Goal: Task Accomplishment & Management: Complete application form

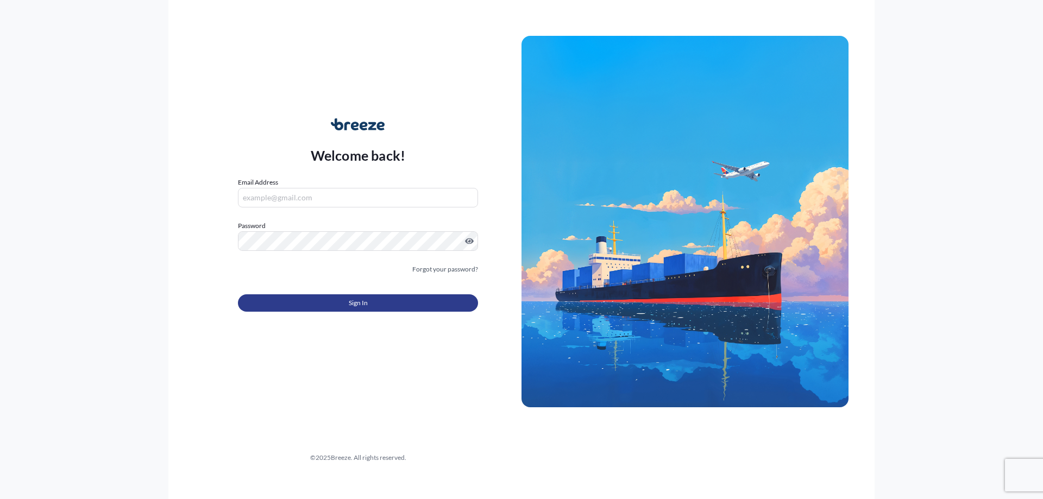
type input "[PERSON_NAME][EMAIL_ADDRESS][DOMAIN_NAME]"
click at [331, 310] on button "Sign In" at bounding box center [358, 302] width 240 height 17
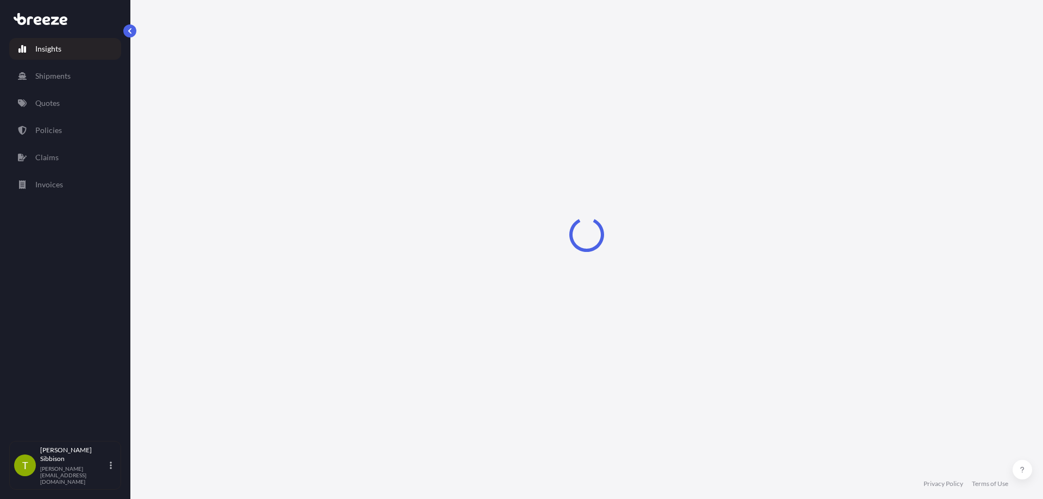
select select "2025"
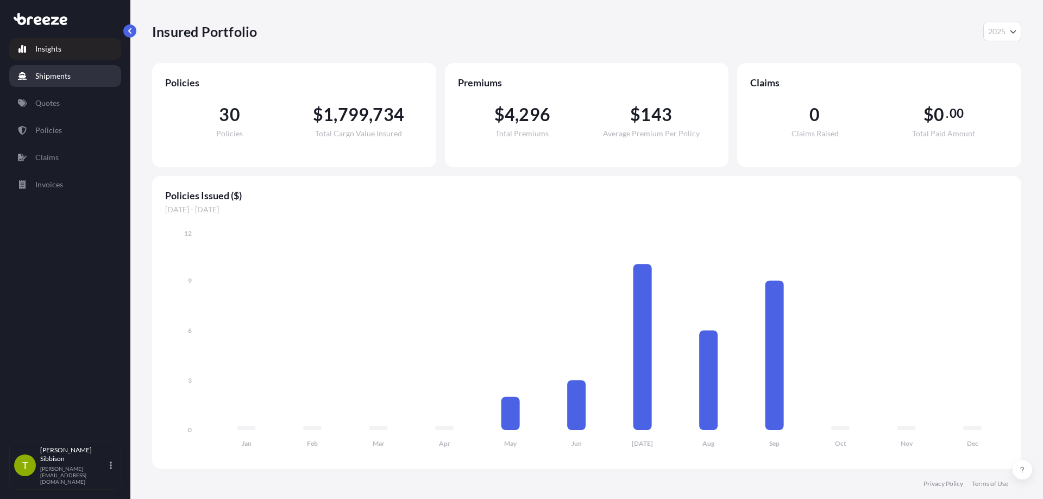
click at [58, 79] on p "Shipments" at bounding box center [52, 76] width 35 height 11
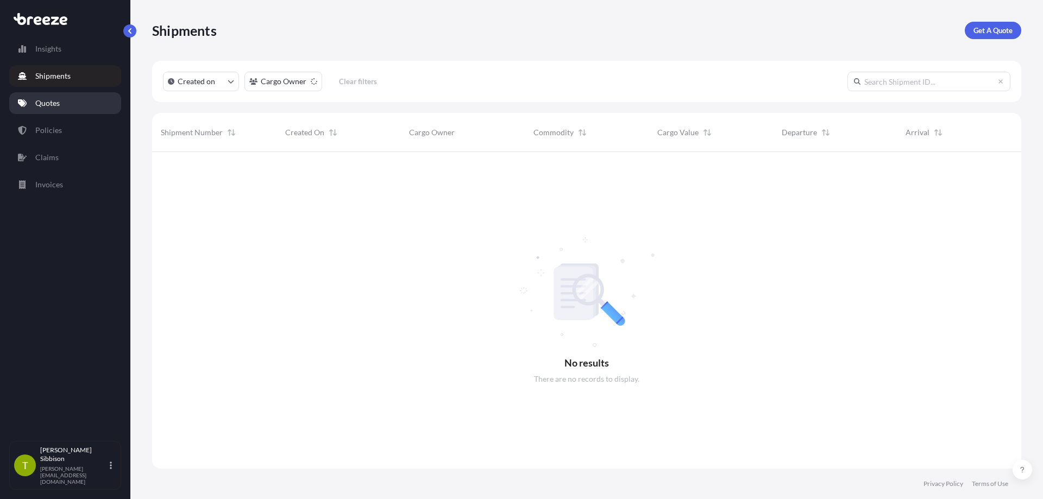
scroll to position [348, 861]
click at [61, 134] on link "Policies" at bounding box center [65, 131] width 112 height 22
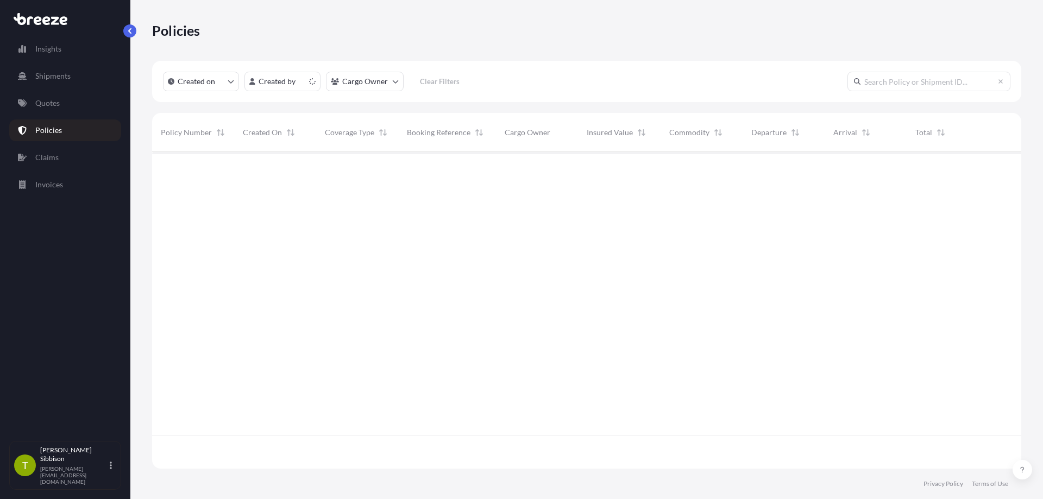
scroll to position [315, 861]
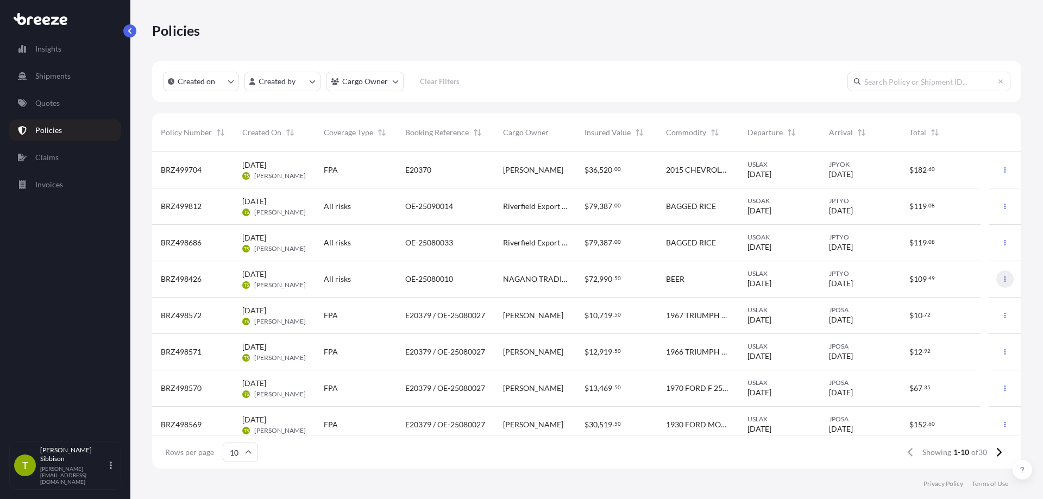
click at [1002, 277] on icon "button" at bounding box center [1005, 279] width 7 height 7
click at [947, 282] on p "Duplicate quote" at bounding box center [937, 281] width 54 height 11
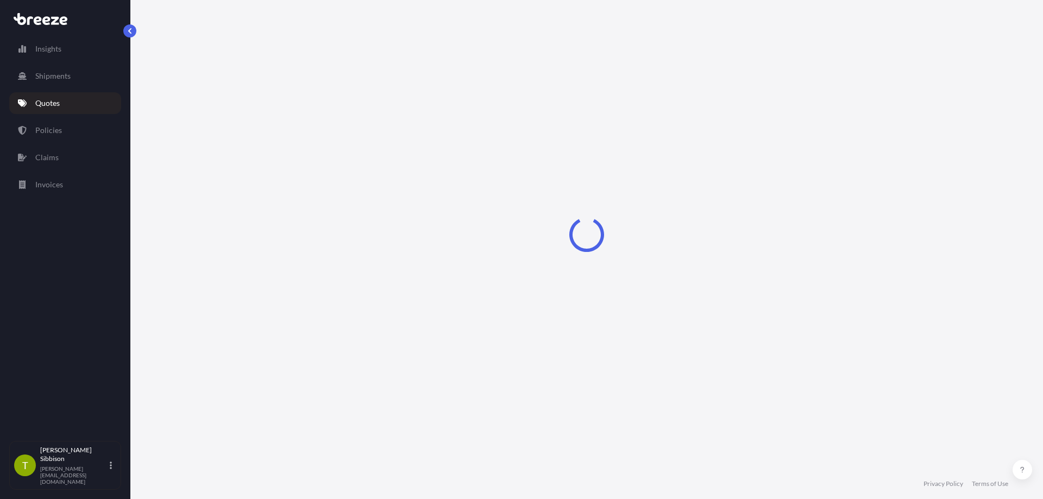
select select "Road"
select select "Sea"
select select "2"
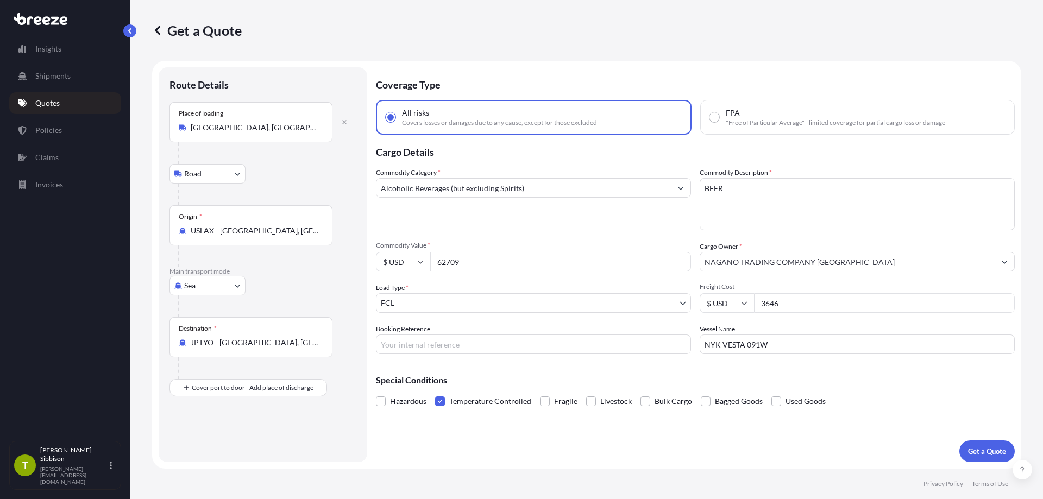
click at [844, 354] on div "Coverage Type All risks Covers losses or damages due to any cause, except for t…" at bounding box center [695, 264] width 639 height 395
click at [820, 343] on input "NYK VESTA 091W" at bounding box center [857, 345] width 315 height 20
drag, startPoint x: 827, startPoint y: 343, endPoint x: 681, endPoint y: 353, distance: 146.5
click at [648, 351] on div "Commodity Category * Alcoholic Beverages (but excluding Spirits) Commodity Desc…" at bounding box center [695, 260] width 639 height 187
paste input "IRGO"
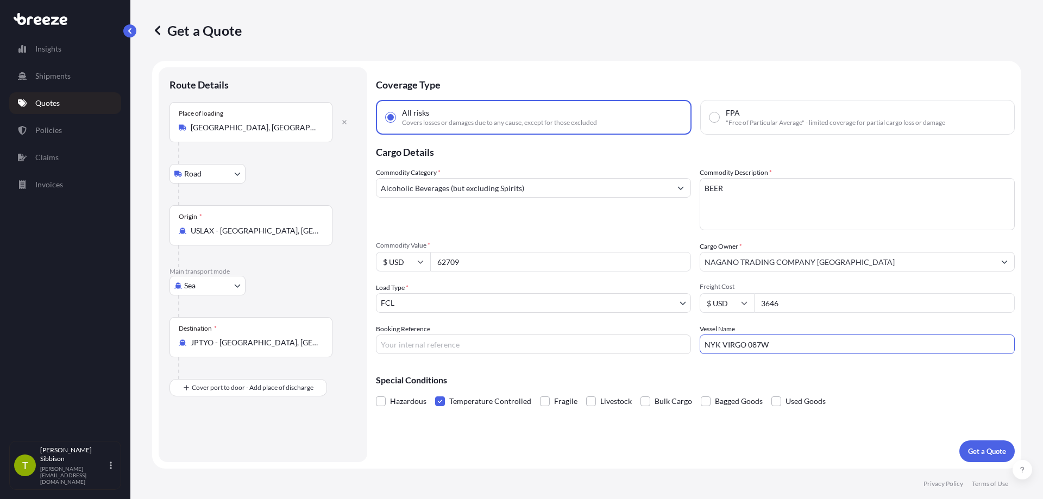
type input "NYK VIRGO 087W"
click at [431, 343] on input "Booking Reference" at bounding box center [533, 345] width 315 height 20
paste input "OE-25090006"
type input "OE-25090006"
click at [456, 266] on input "62709" at bounding box center [560, 262] width 261 height 20
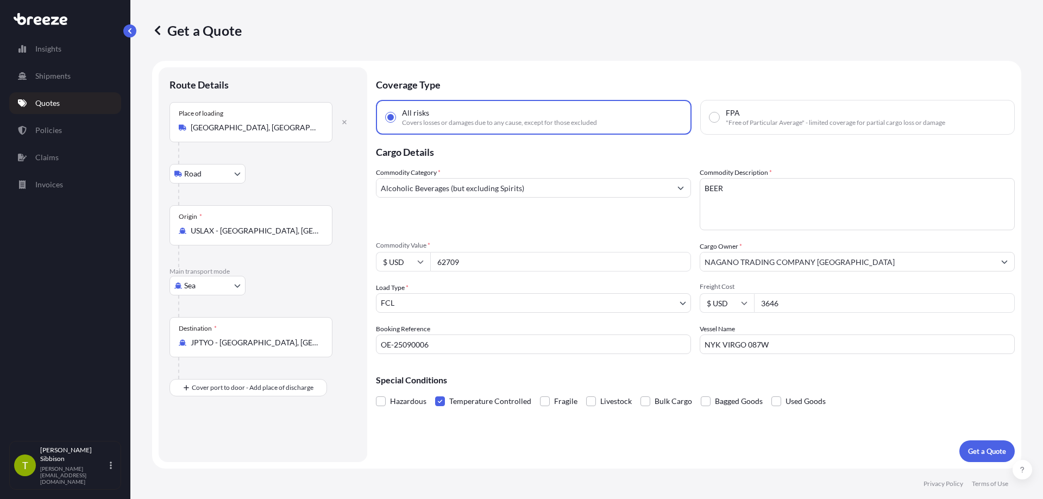
click at [456, 266] on input "62709" at bounding box center [560, 262] width 261 height 20
paste input "59943.42"
type input "59943.42"
click at [449, 267] on input "59943.42" at bounding box center [560, 262] width 261 height 20
click at [449, 266] on input "59943.42" at bounding box center [560, 262] width 261 height 20
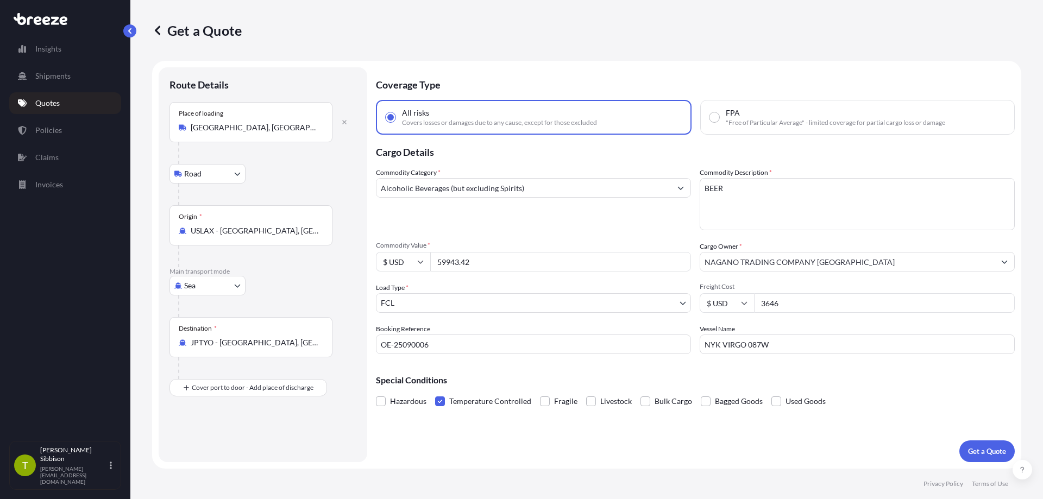
click at [532, 241] on span "Commodity Value *" at bounding box center [533, 245] width 315 height 9
click at [532, 252] on input "59943.42" at bounding box center [560, 262] width 261 height 20
click at [609, 438] on div "Coverage Type All risks Covers losses or damages due to any cause, except for t…" at bounding box center [695, 264] width 639 height 395
click at [980, 450] on p "Get a Quote" at bounding box center [987, 451] width 38 height 11
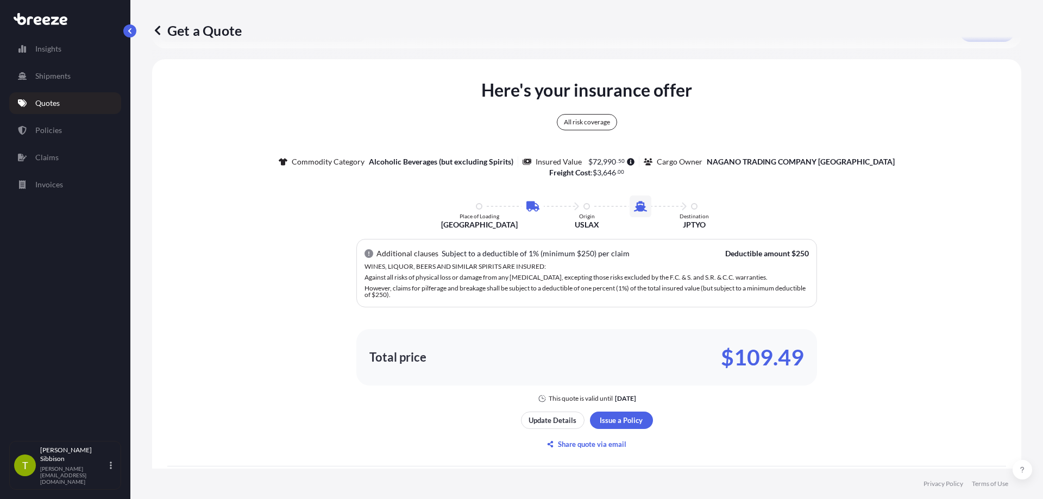
scroll to position [486, 0]
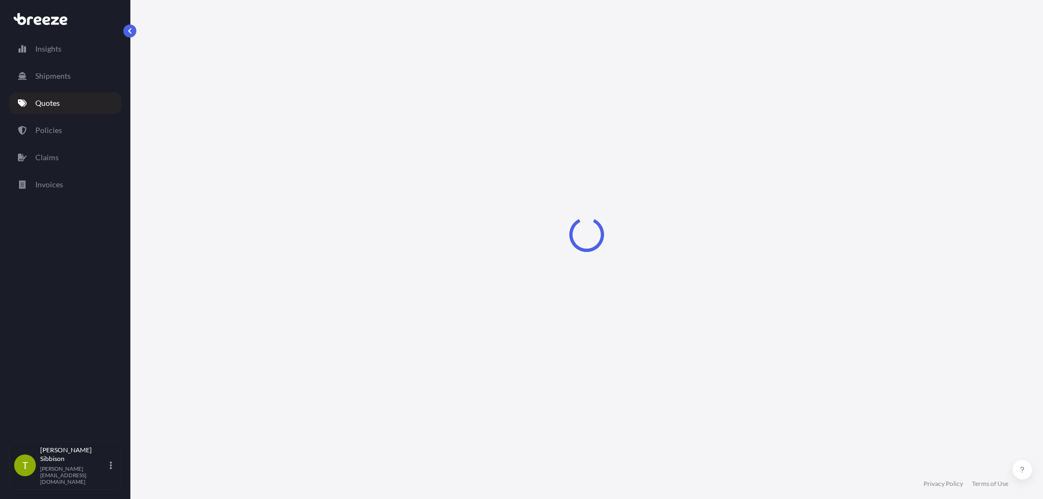
select select "Road"
select select "Sea"
select select "2"
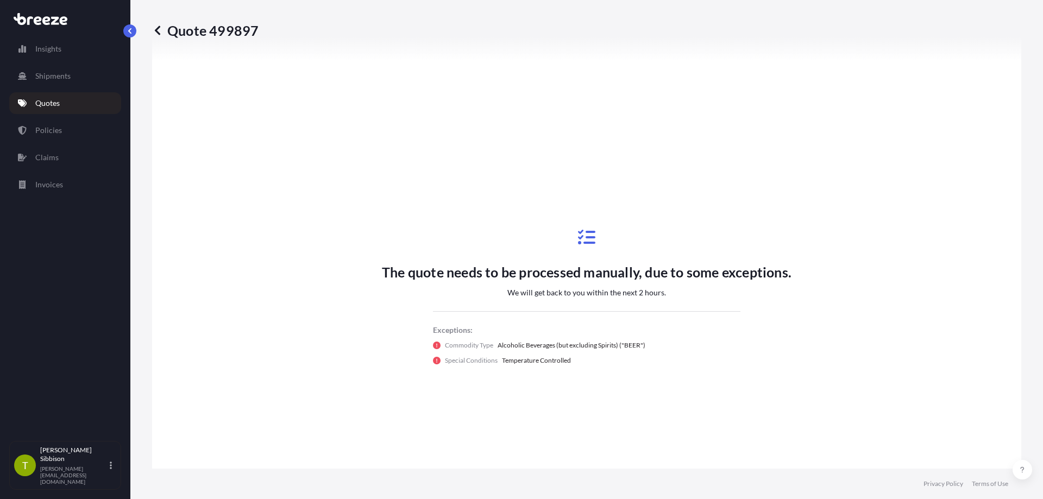
scroll to position [449, 0]
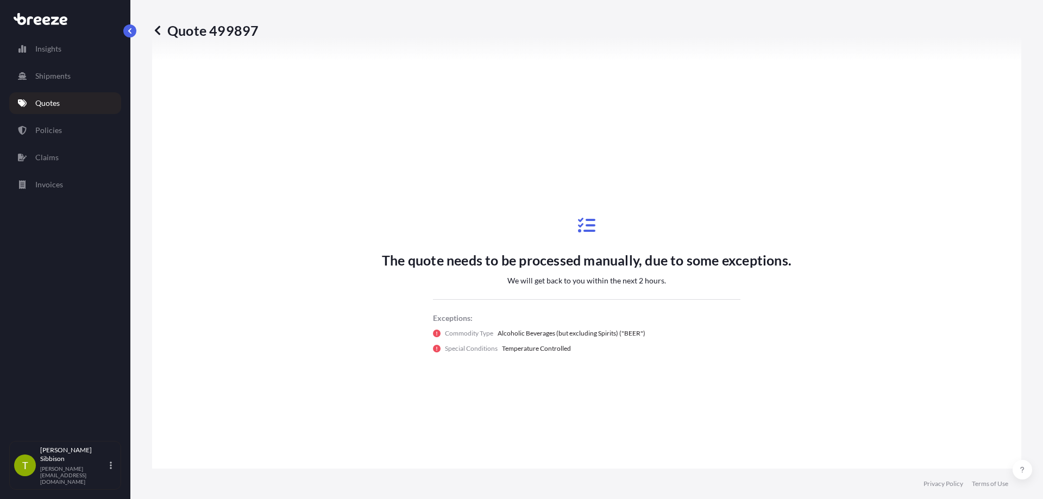
click at [888, 434] on div "The quote needs to be processed manually, due to some exceptions. We will get b…" at bounding box center [586, 285] width 839 height 540
drag, startPoint x: 259, startPoint y: 29, endPoint x: 258, endPoint y: 41, distance: 12.0
click at [258, 41] on div "Quote 499897" at bounding box center [586, 30] width 869 height 61
copy p "Quote 499897"
click at [328, 163] on div "The quote needs to be processed manually, due to some exceptions. We will get b…" at bounding box center [586, 285] width 839 height 540
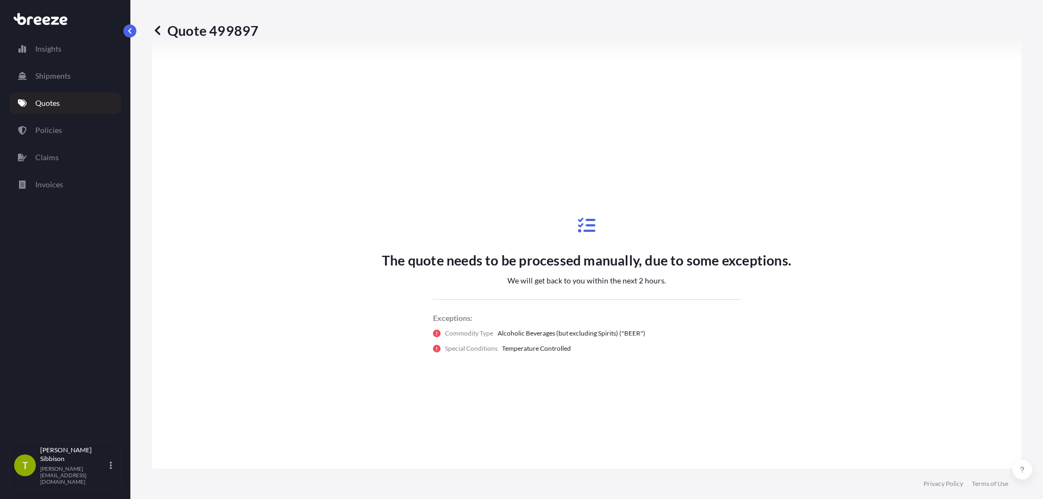
click at [156, 28] on icon at bounding box center [157, 30] width 11 height 11
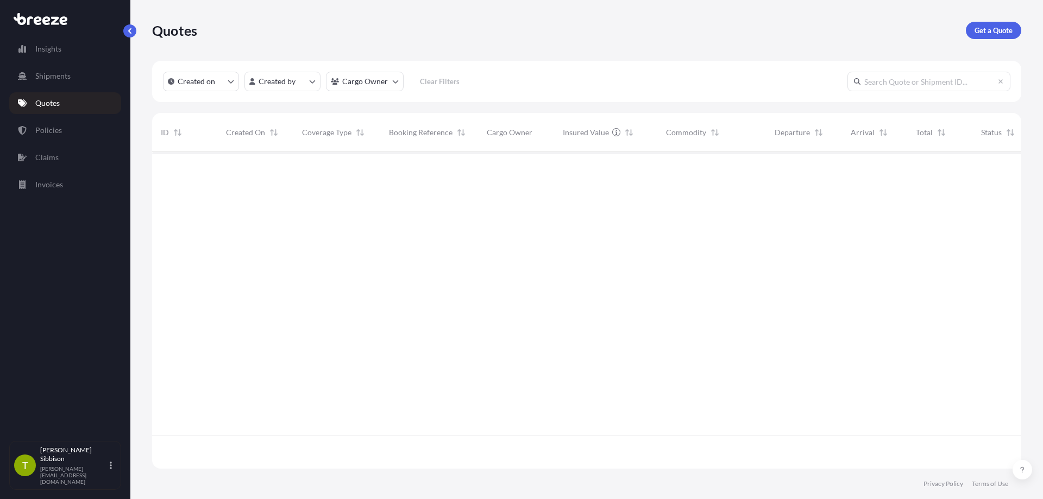
scroll to position [315, 861]
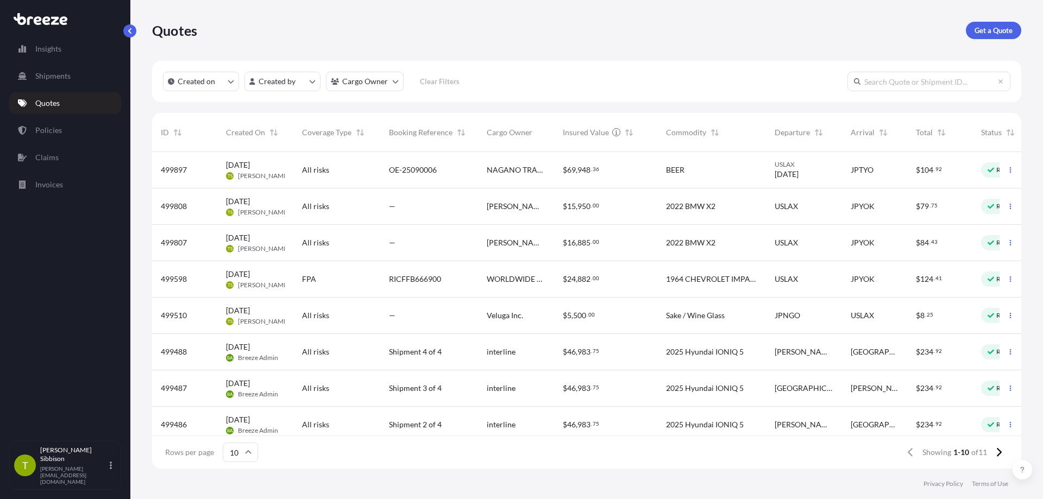
click at [573, 168] on span "69" at bounding box center [571, 170] width 9 height 8
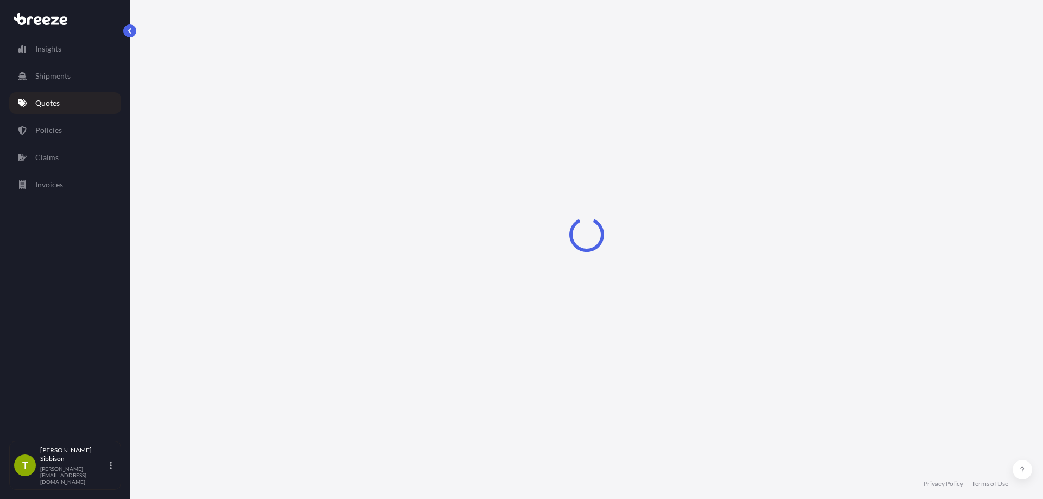
select select "Road"
select select "Sea"
select select "2"
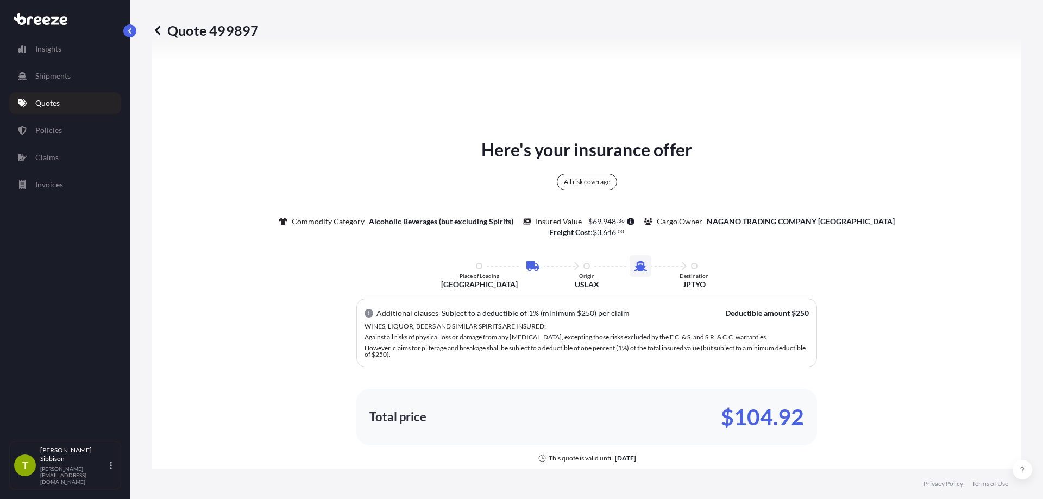
scroll to position [375, 0]
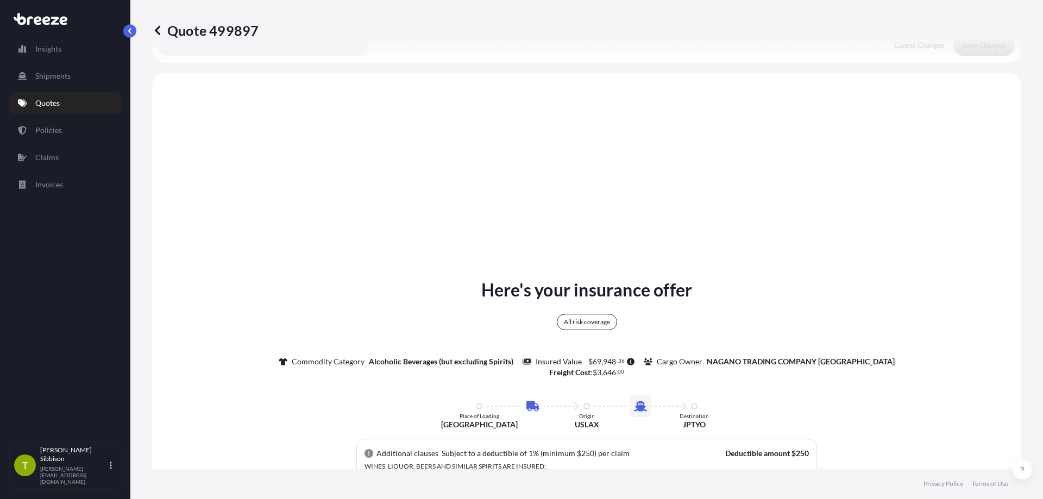
click at [159, 32] on icon at bounding box center [157, 30] width 11 height 11
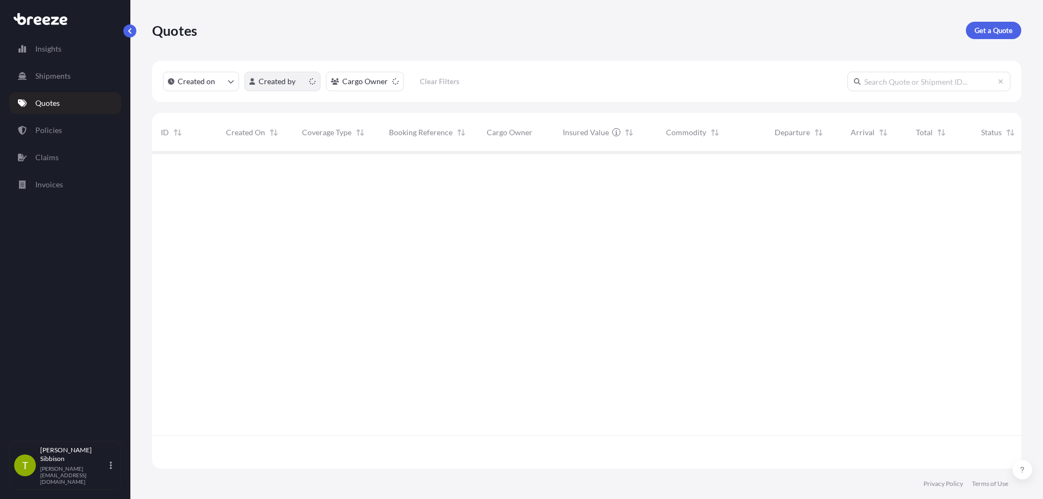
scroll to position [315, 861]
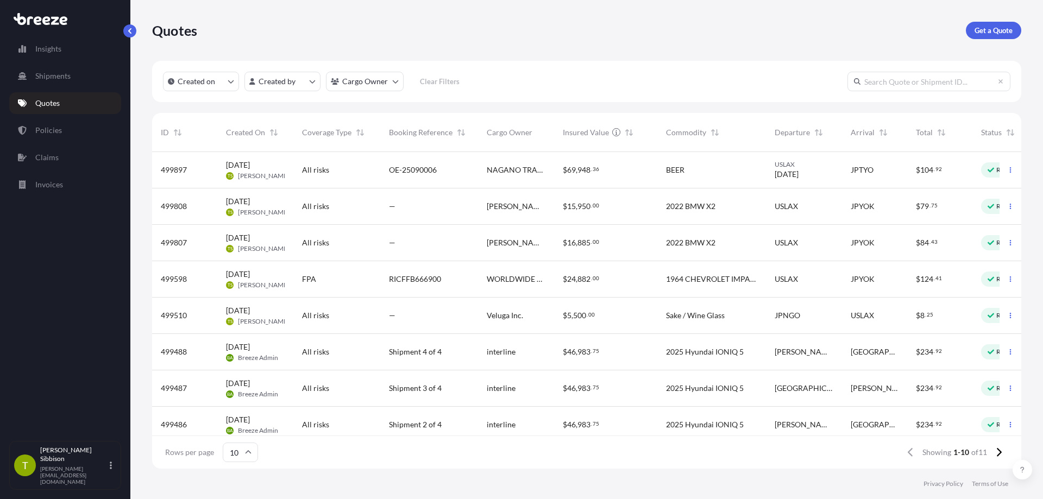
click at [417, 174] on span "OE-25090006" at bounding box center [413, 170] width 48 height 11
select select "Road"
select select "Sea"
select select "2"
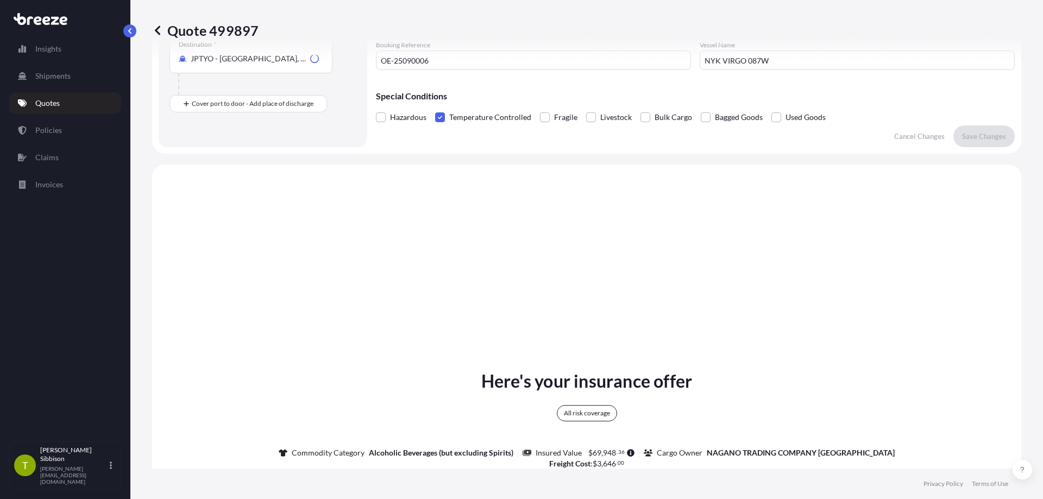
scroll to position [394, 0]
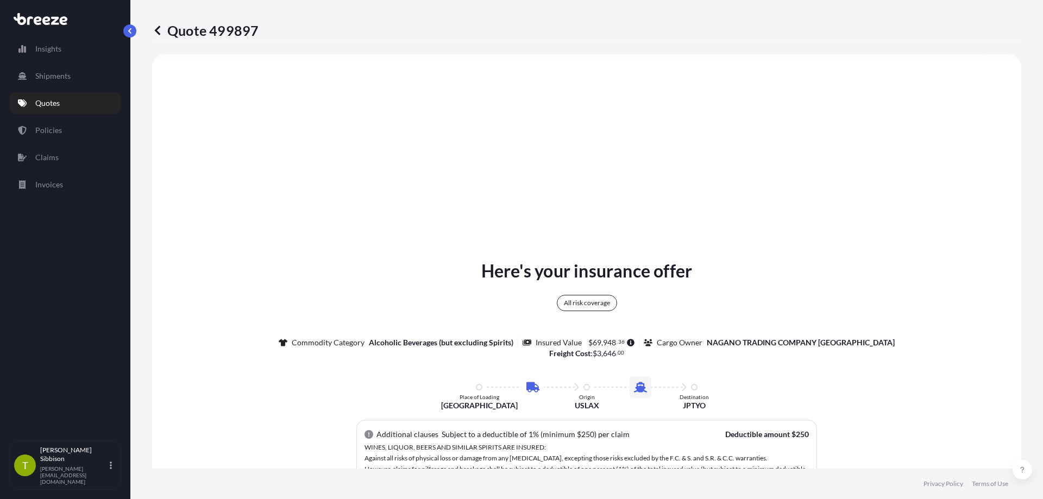
click at [159, 37] on link at bounding box center [157, 30] width 11 height 17
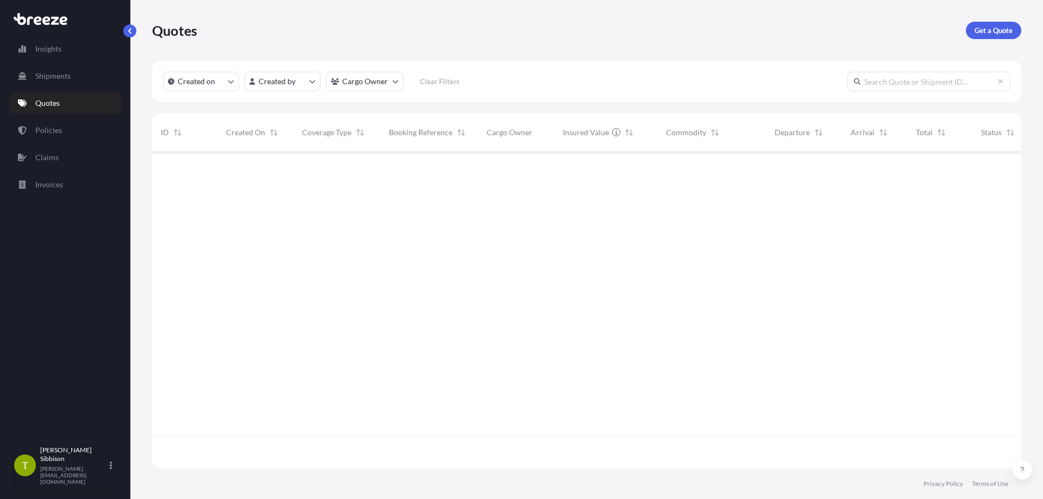
scroll to position [315, 861]
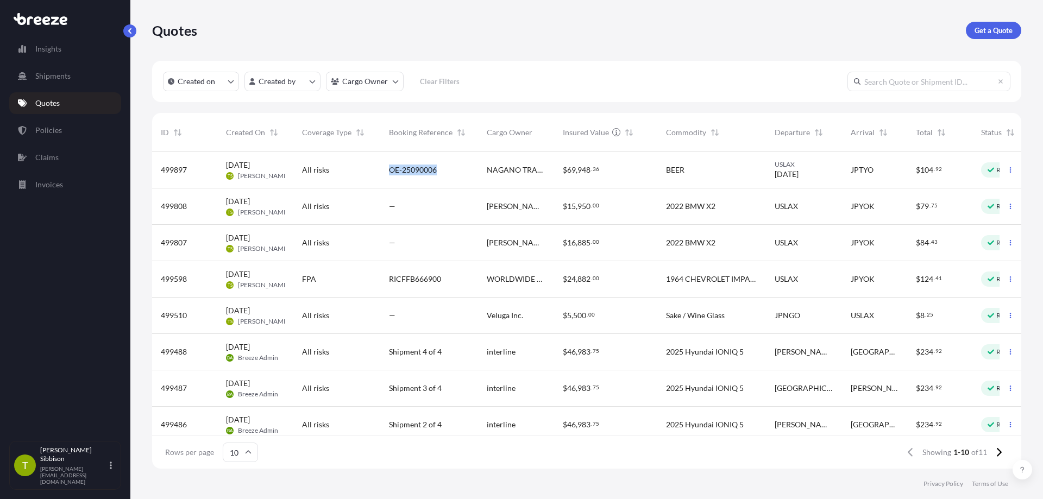
drag, startPoint x: 455, startPoint y: 171, endPoint x: 391, endPoint y: 169, distance: 63.6
click at [391, 169] on div "OE-25090006" at bounding box center [429, 170] width 80 height 11
select select "Road"
select select "Sea"
select select "2"
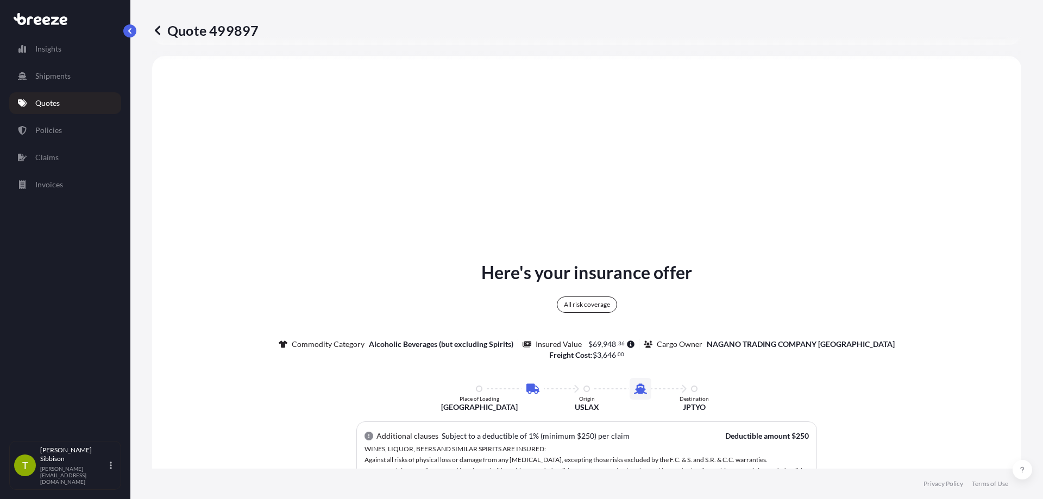
scroll to position [394, 0]
click at [134, 27] on button "button" at bounding box center [129, 30] width 13 height 13
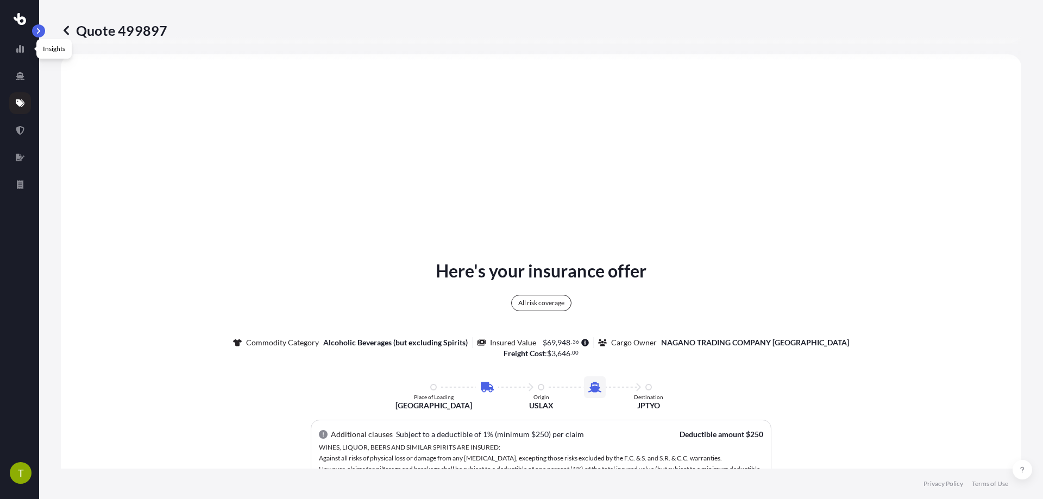
click at [70, 30] on icon at bounding box center [66, 30] width 11 height 11
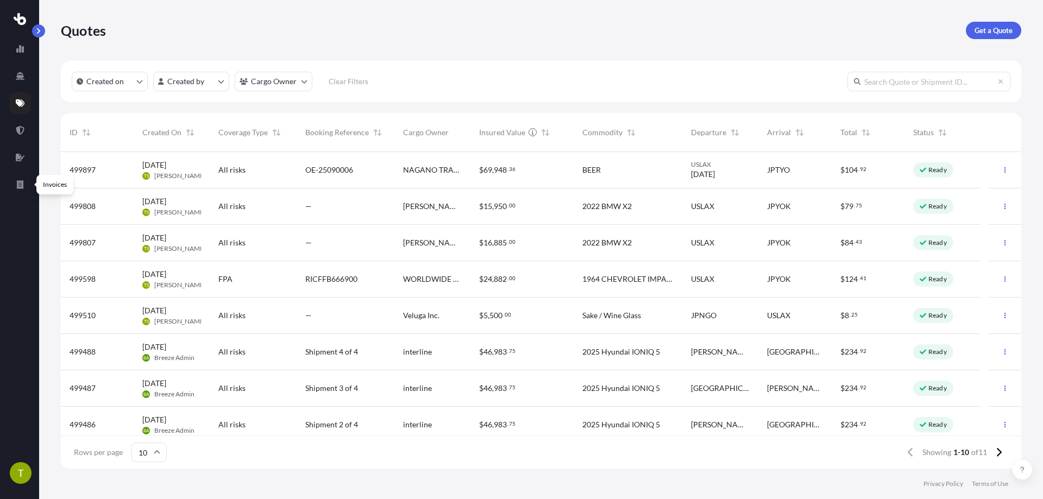
scroll to position [315, 952]
